Goal: Transaction & Acquisition: Download file/media

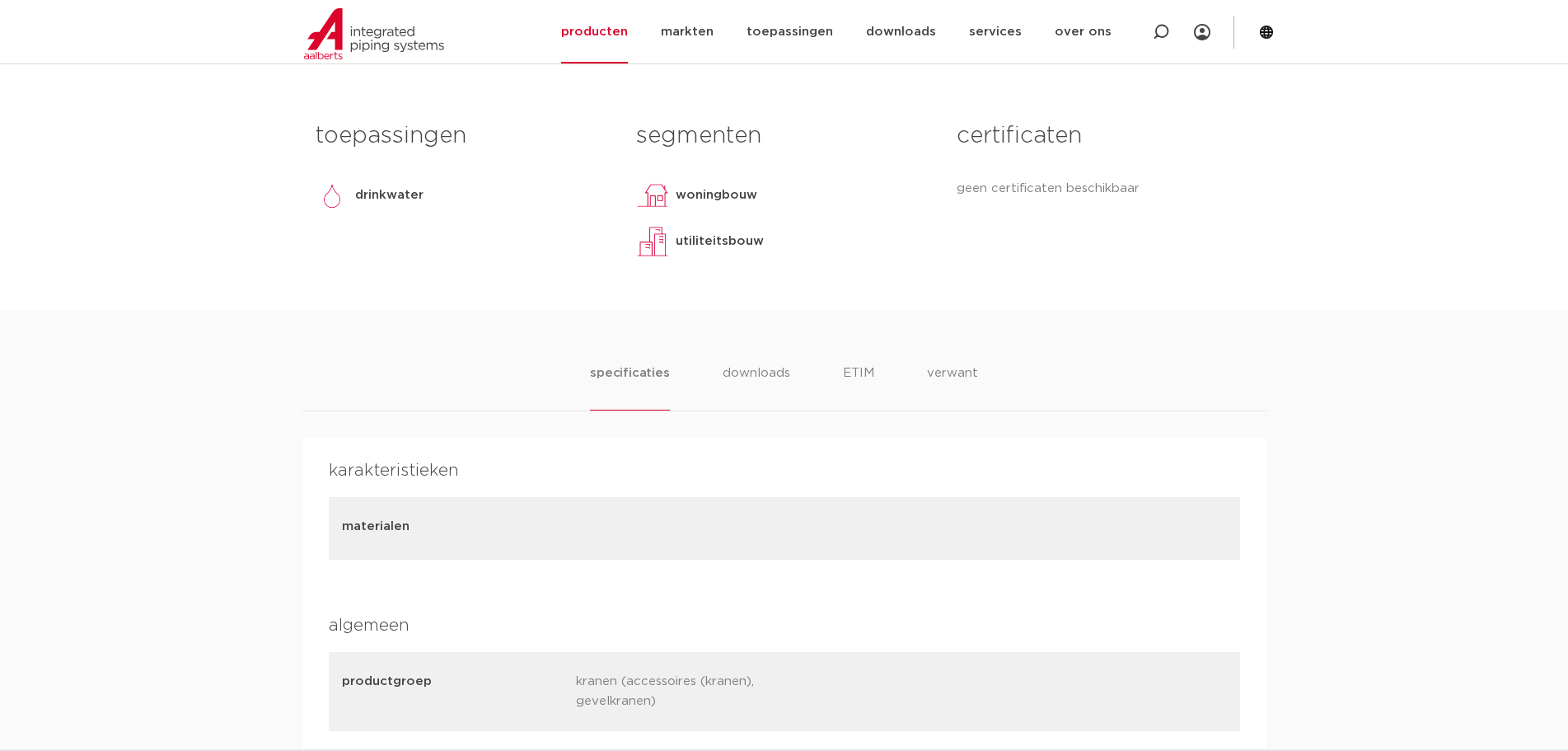
drag, startPoint x: 748, startPoint y: 373, endPoint x: 709, endPoint y: 374, distance: 39.0
click at [744, 374] on li "downloads" at bounding box center [757, 387] width 68 height 47
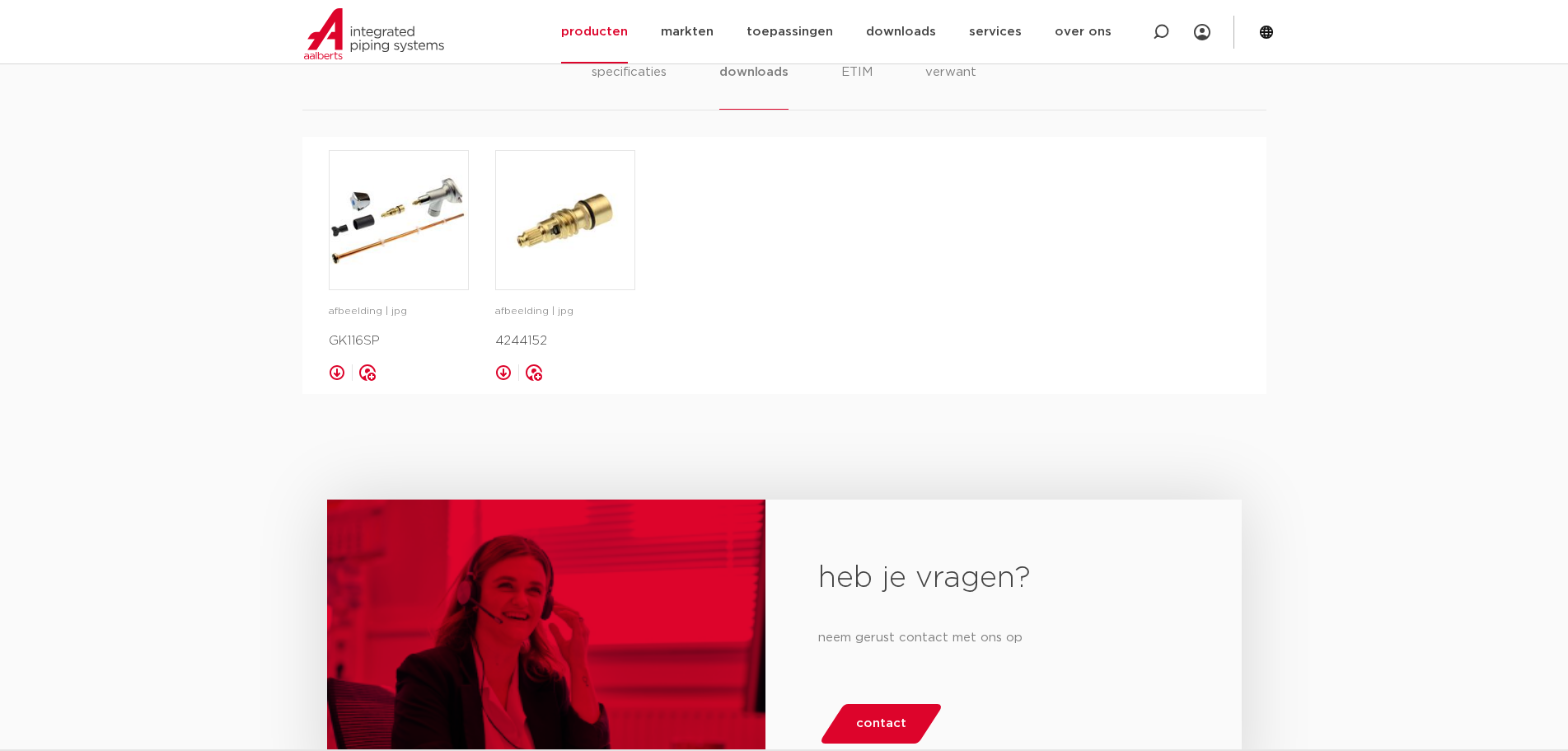
scroll to position [1035, 0]
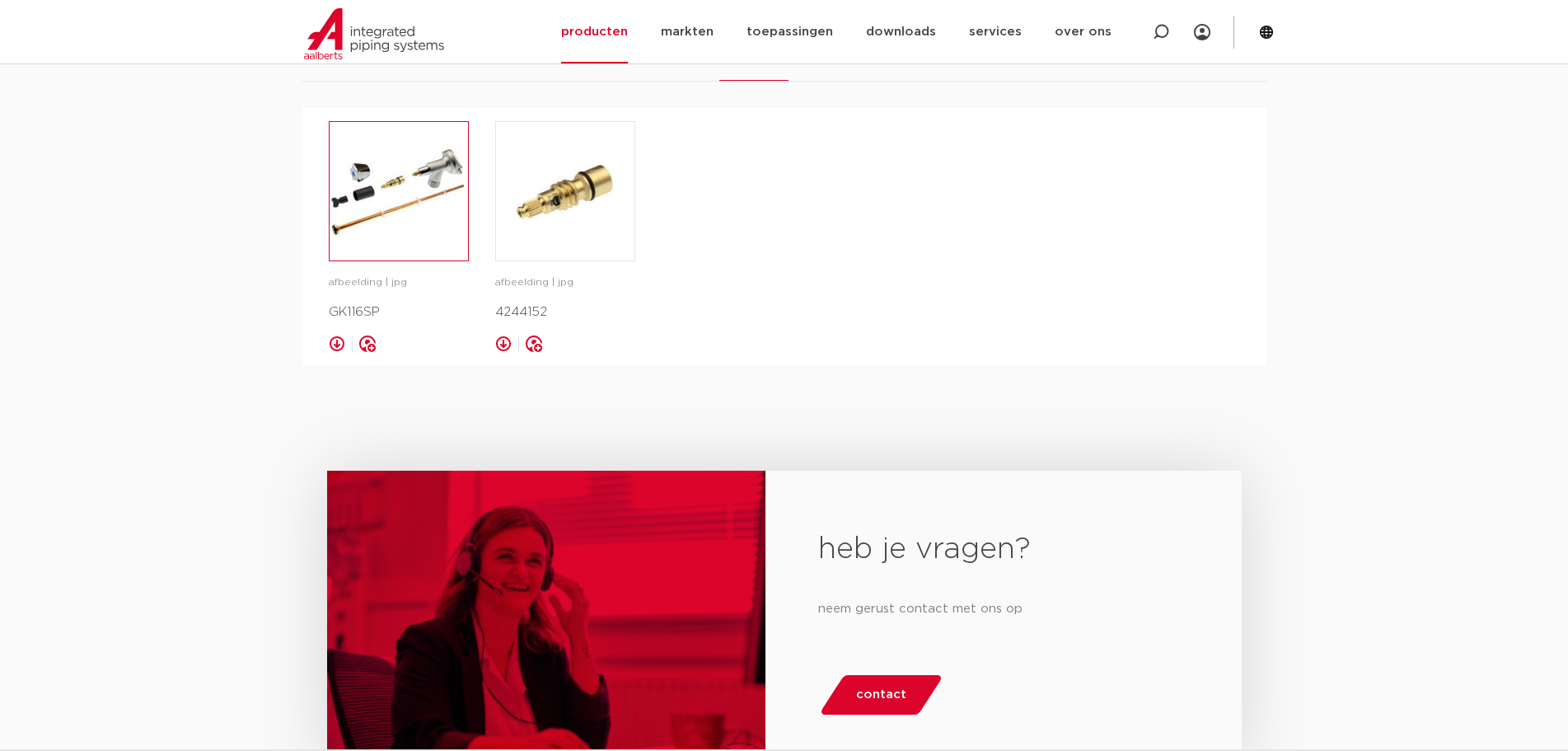
click at [396, 202] on img at bounding box center [398, 191] width 138 height 138
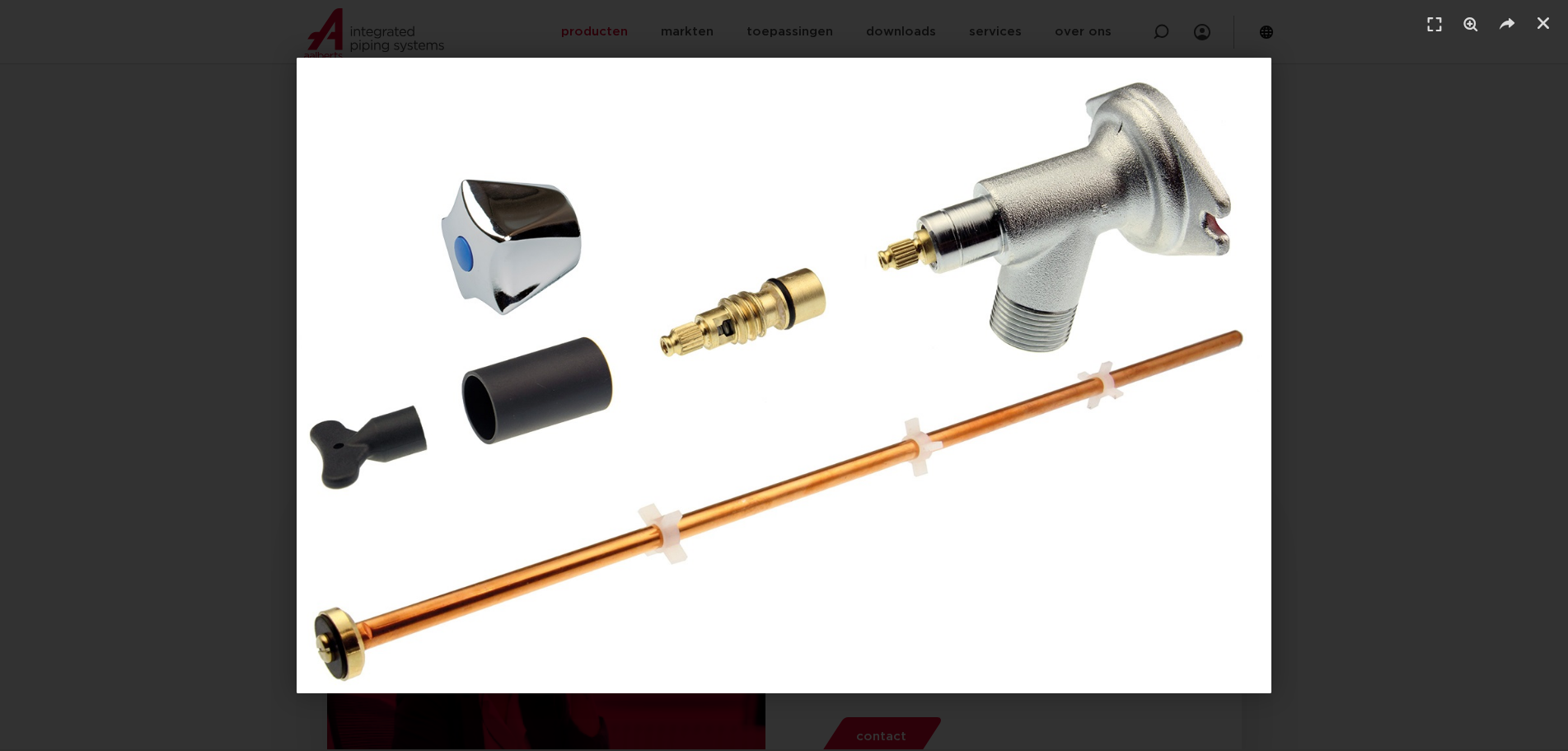
scroll to position [953, 0]
click at [1554, 28] on link "Sluiten (Esc)" at bounding box center [1544, 23] width 25 height 25
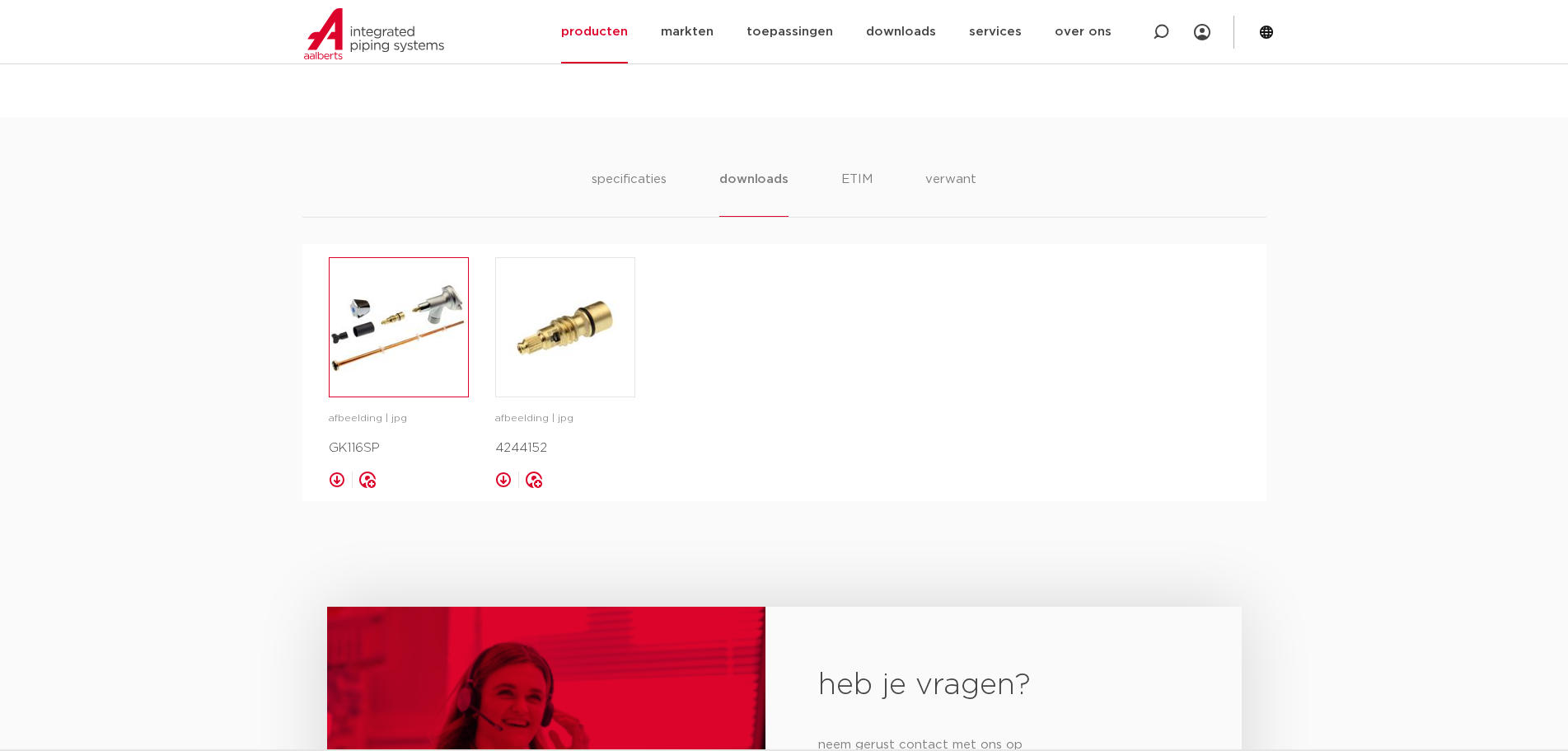
scroll to position [870, 0]
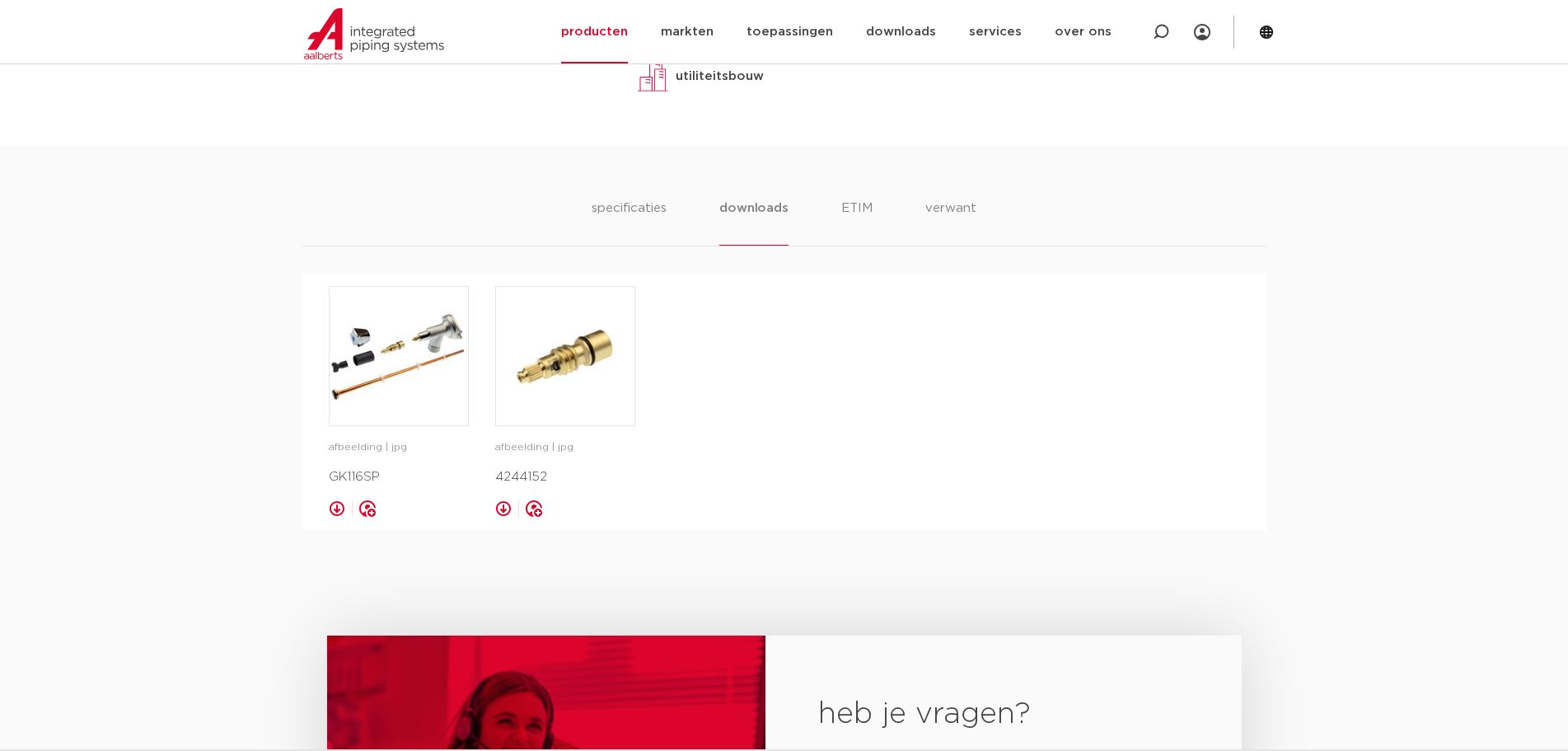
drag, startPoint x: 384, startPoint y: 484, endPoint x: 341, endPoint y: 477, distance: 43.6
click at [326, 483] on div "karakteristieken materialen algemeen productgroep kranen (accessoires (kranen),…" at bounding box center [784, 401] width 965 height 257
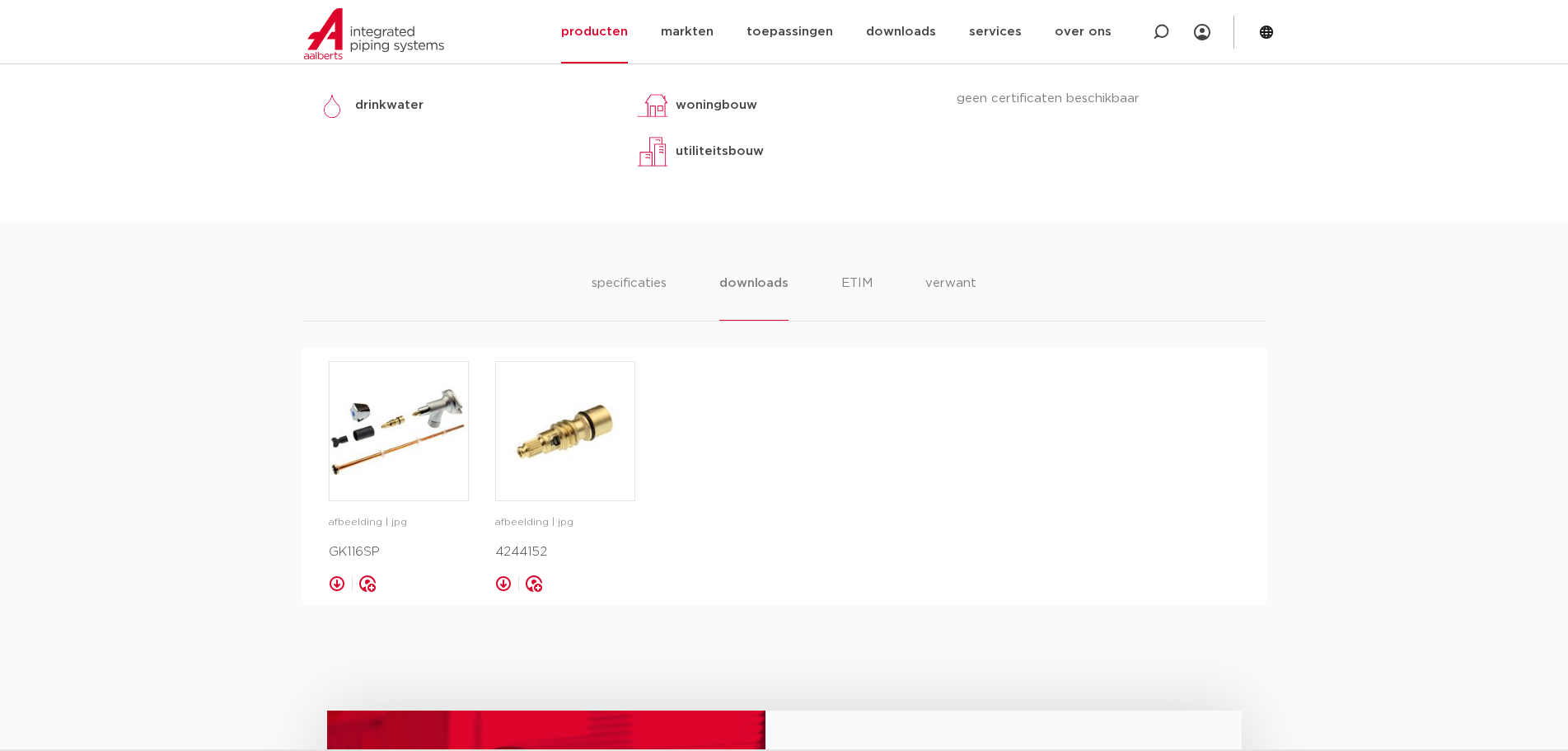
scroll to position [705, 0]
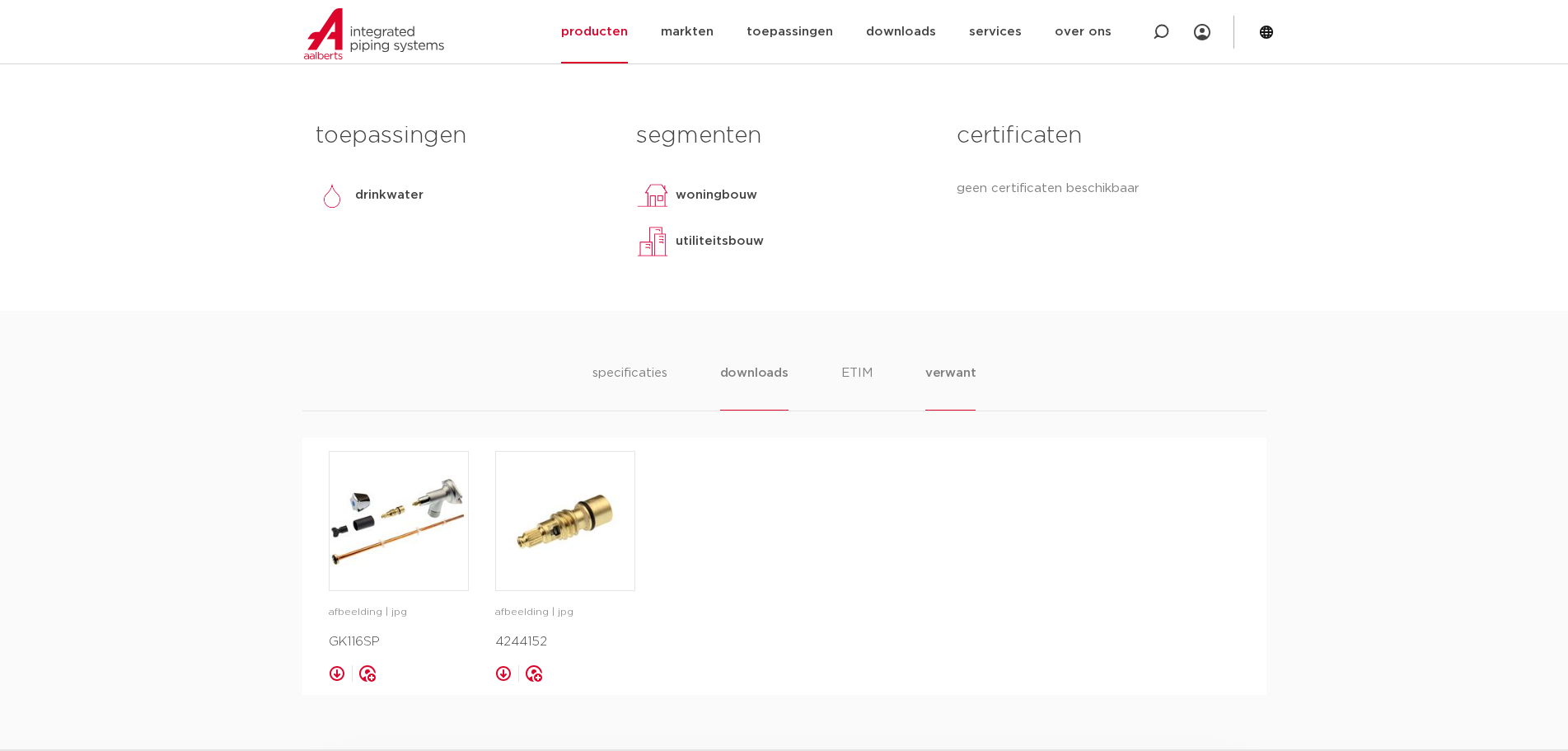
click at [957, 364] on li "verwant" at bounding box center [950, 387] width 51 height 47
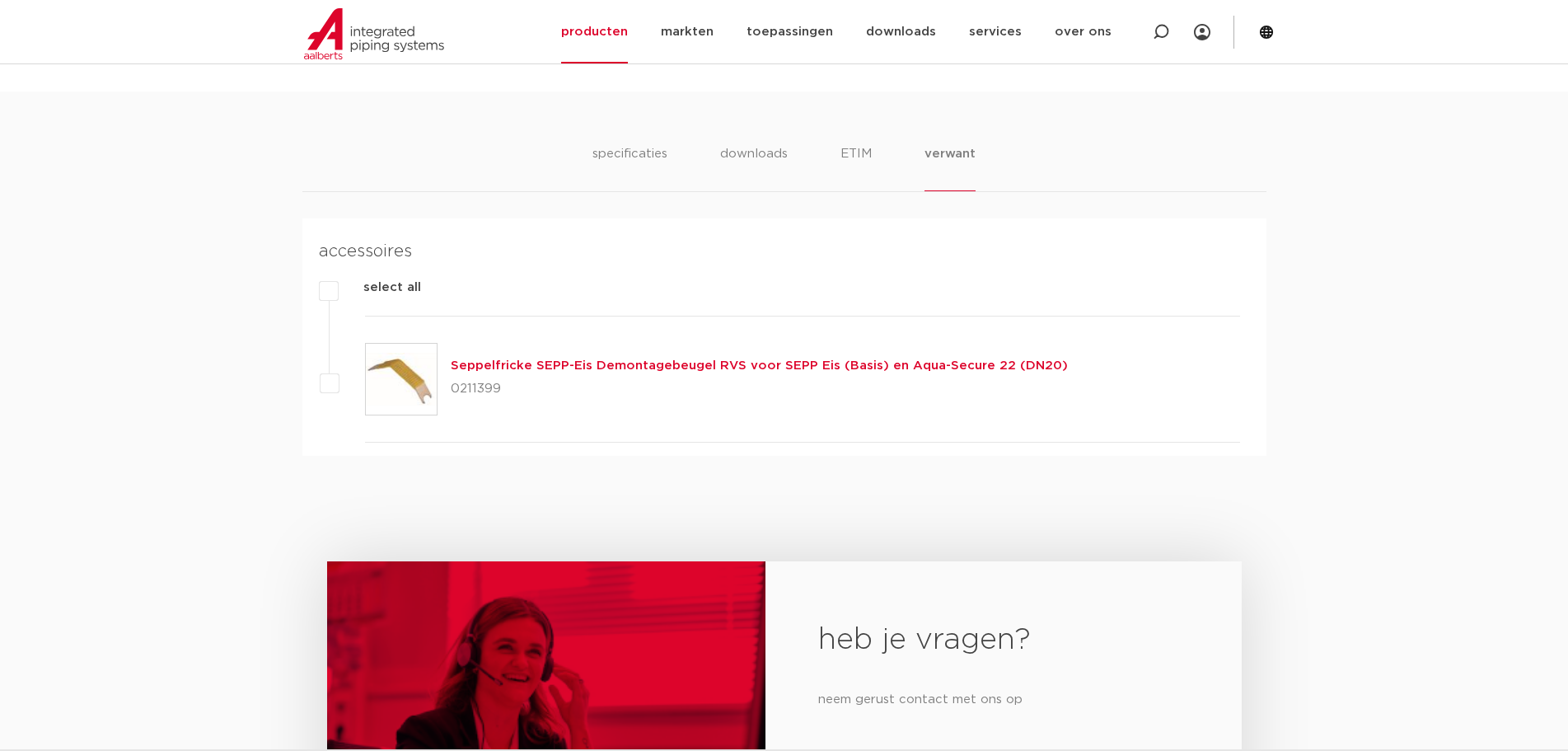
scroll to position [788, 0]
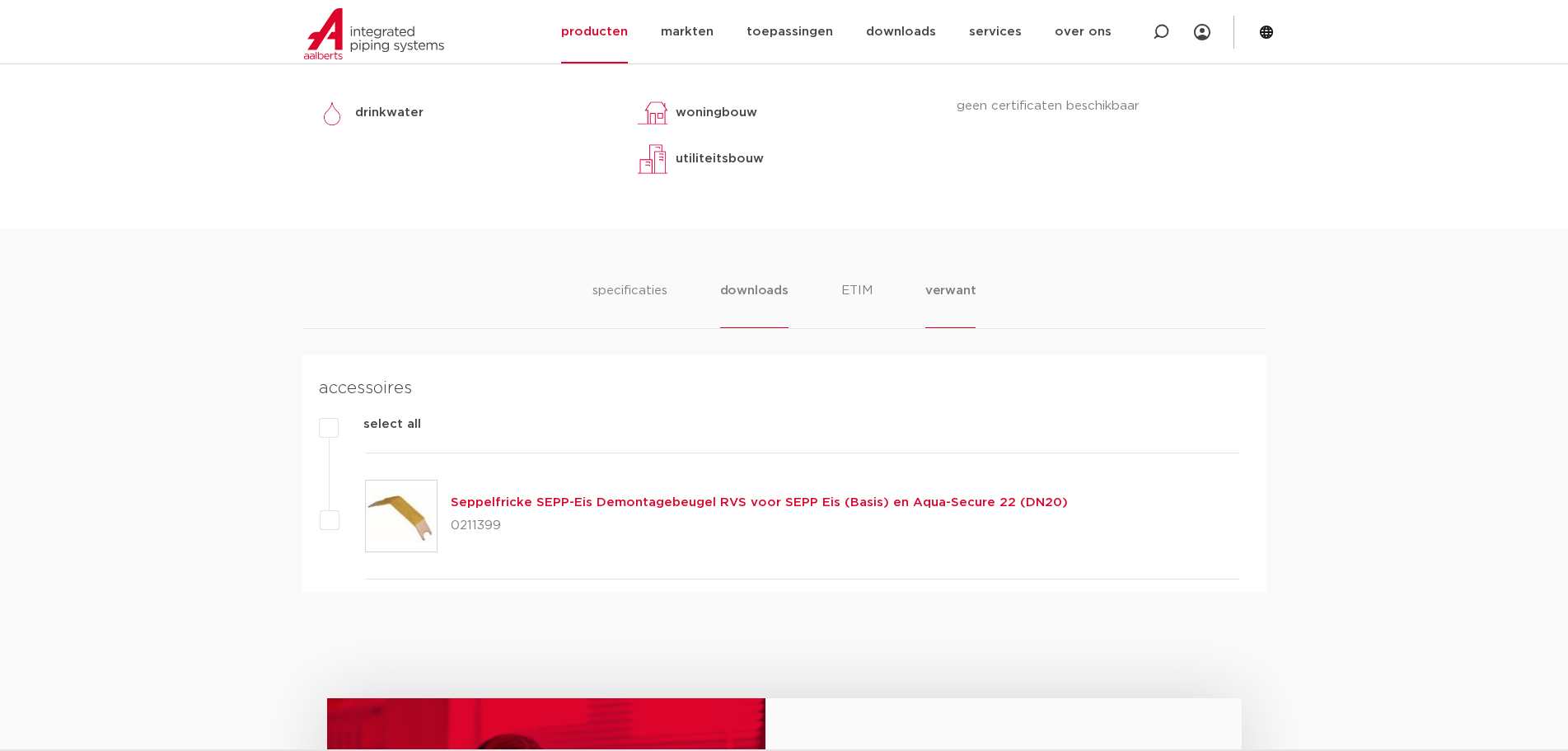
drag, startPoint x: 727, startPoint y: 305, endPoint x: 738, endPoint y: 302, distance: 11.4
click at [728, 305] on li "downloads" at bounding box center [754, 304] width 69 height 47
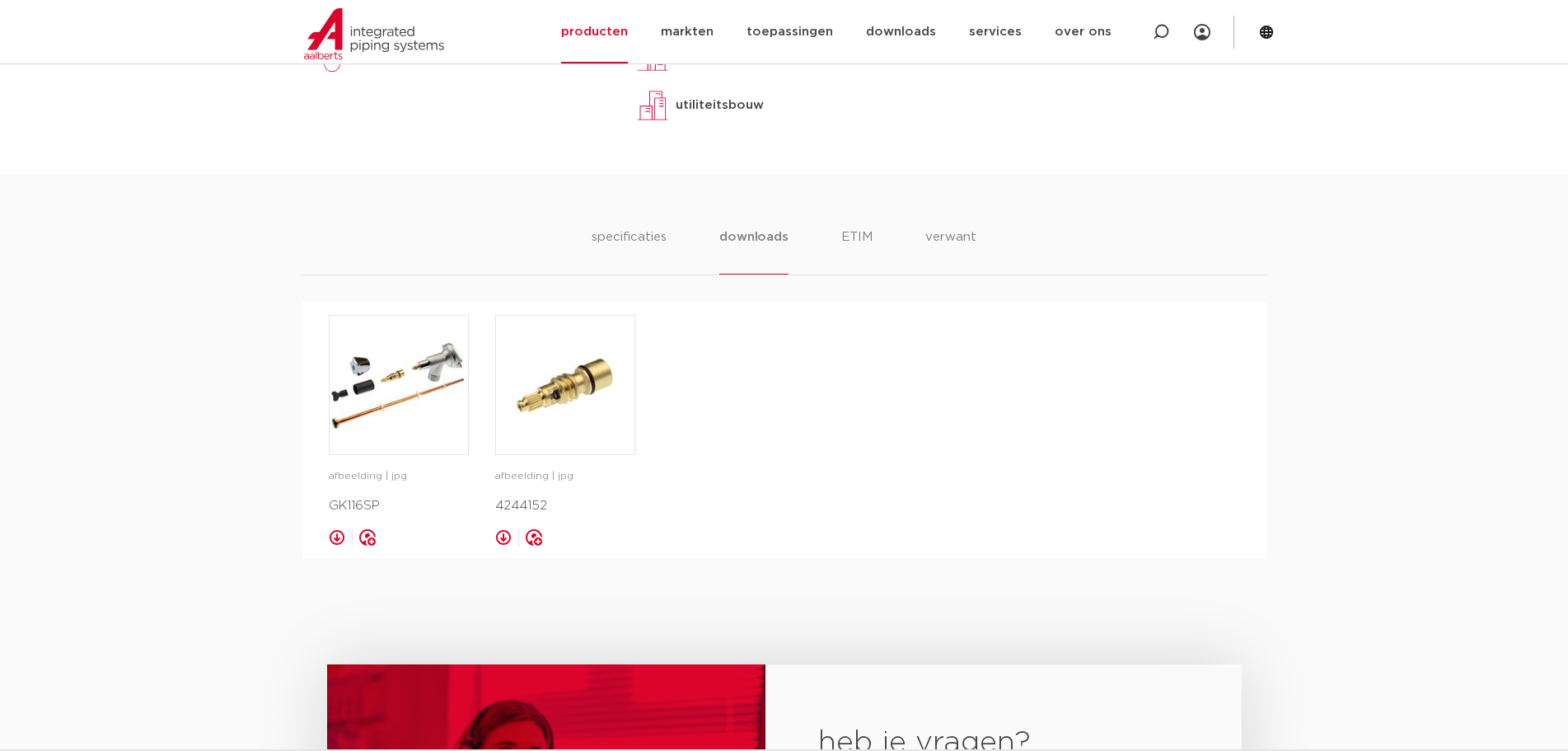
scroll to position [870, 0]
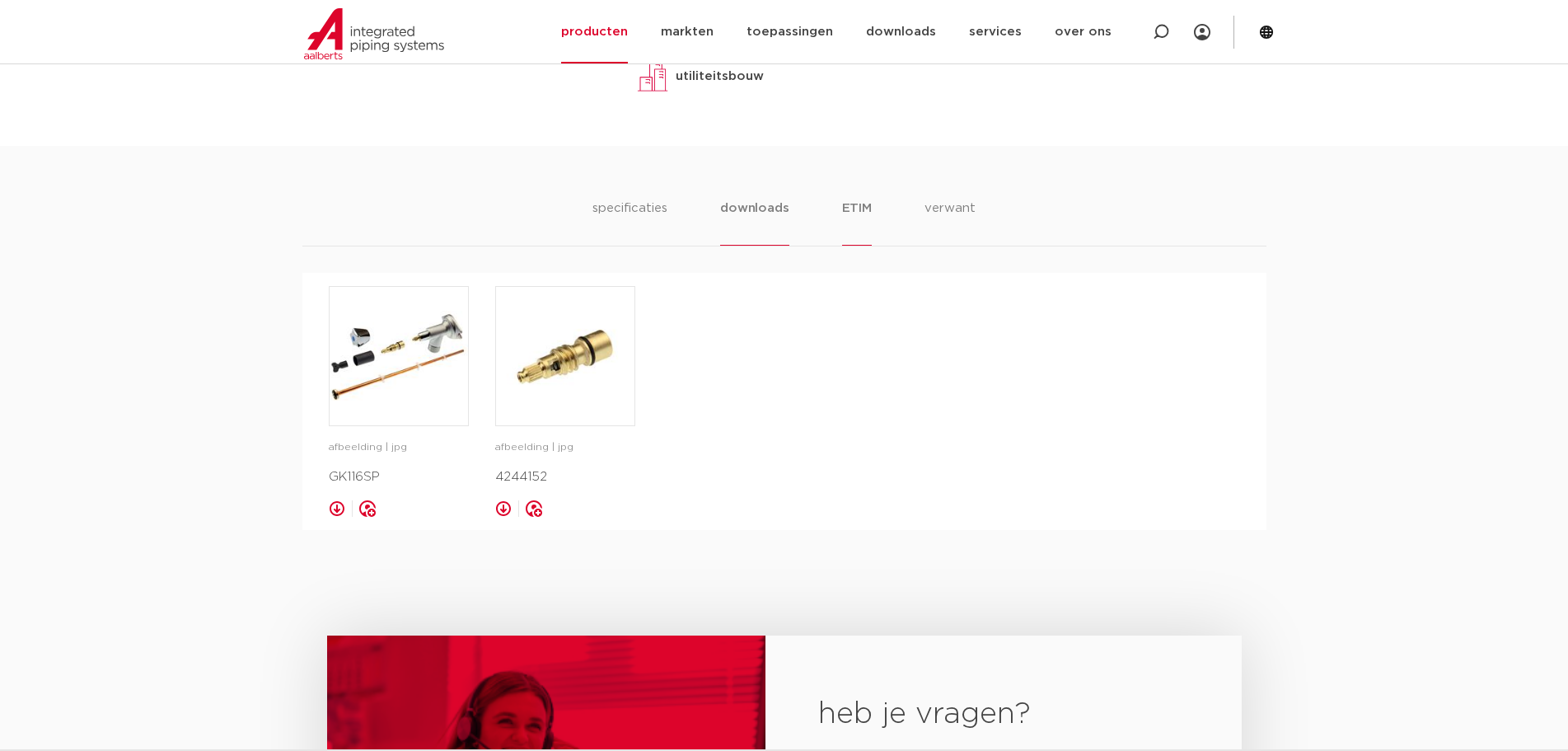
click at [864, 201] on div "specificaties downloads ETIM verwant specificaties downloads ETIM verwant karak…" at bounding box center [784, 338] width 1568 height 384
click at [861, 209] on li "ETIM" at bounding box center [857, 222] width 29 height 47
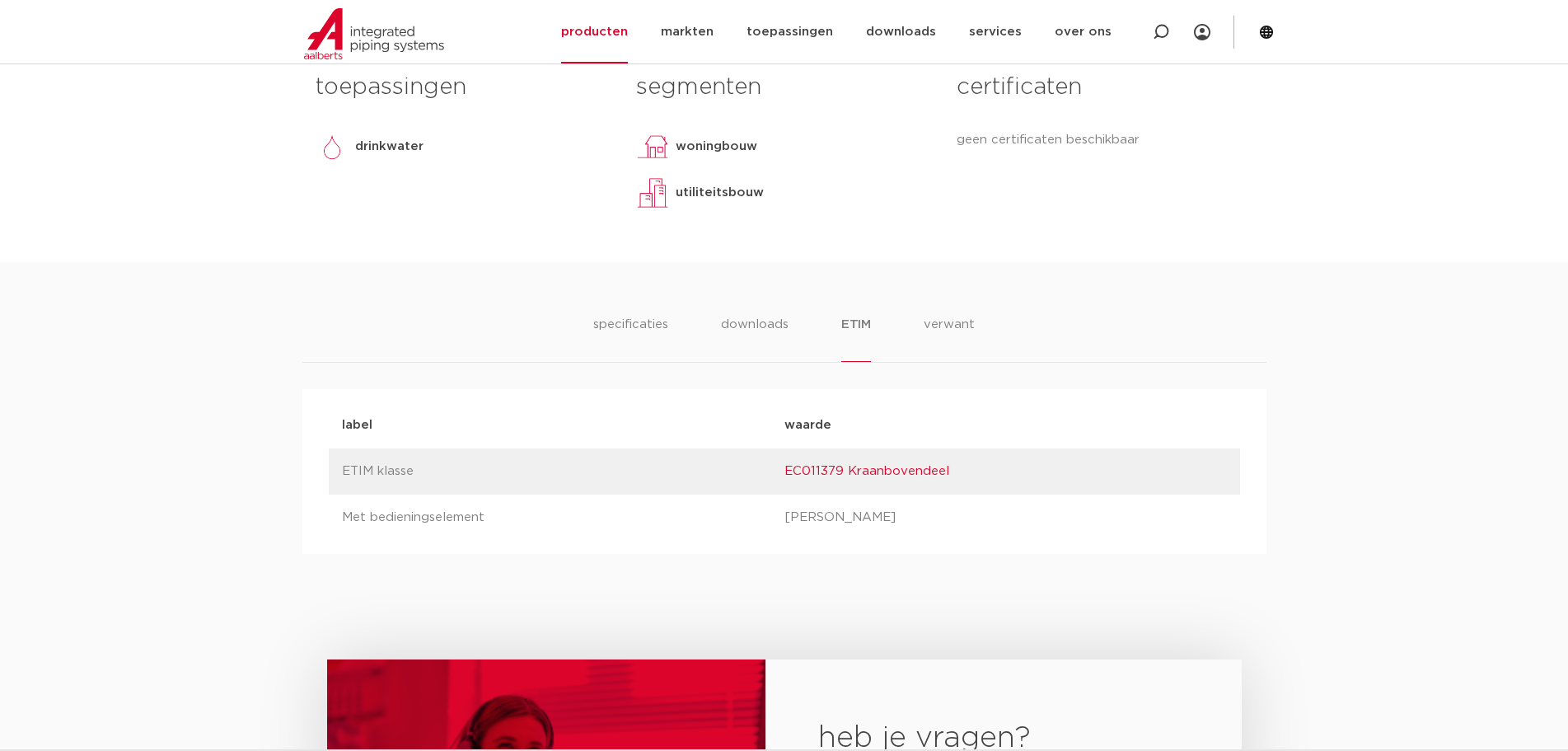
scroll to position [753, 0]
click at [619, 326] on li "specificaties" at bounding box center [630, 339] width 79 height 47
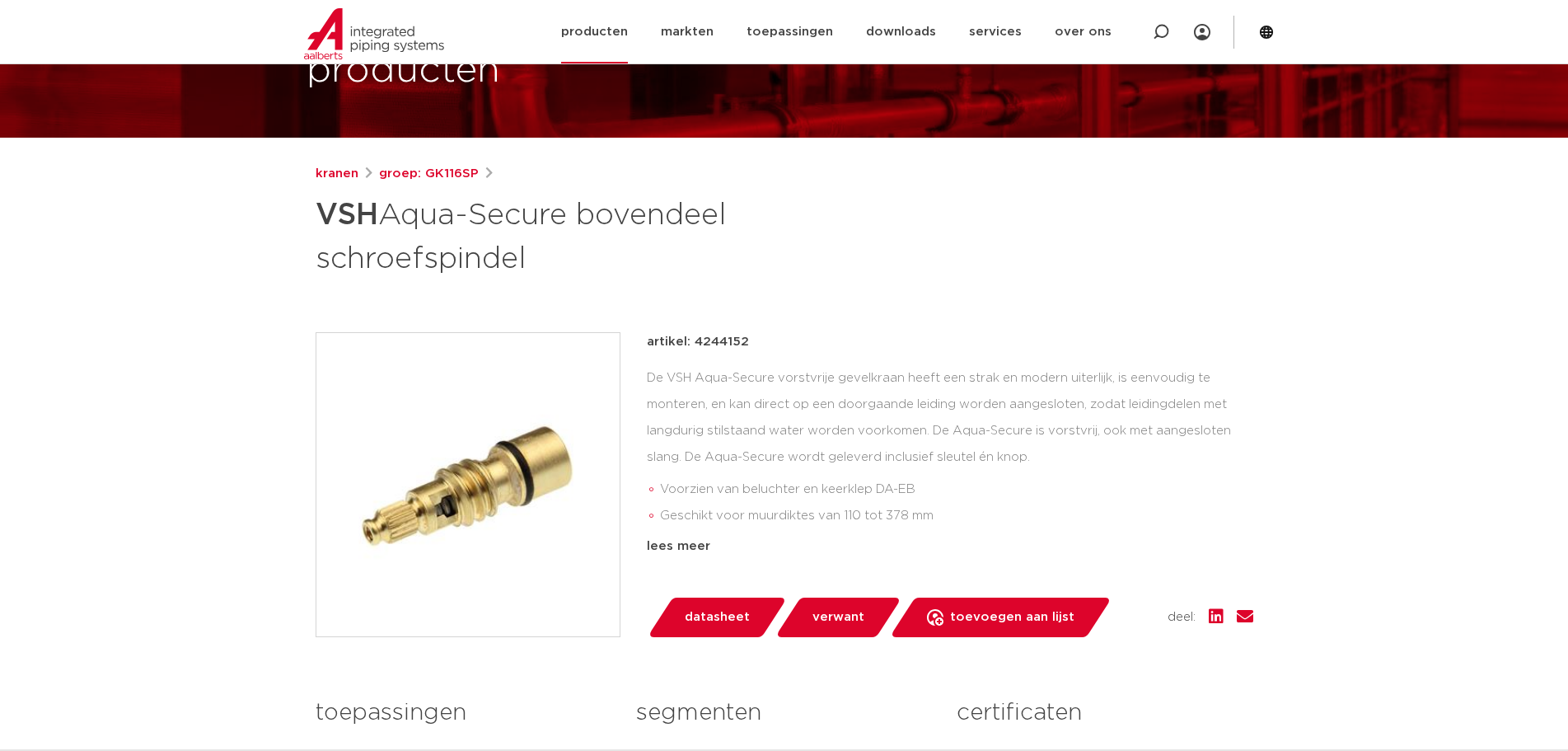
scroll to position [0, 0]
